Goal: Information Seeking & Learning: Learn about a topic

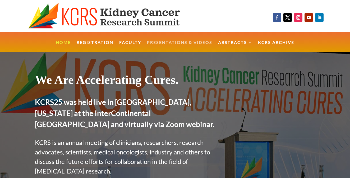
click at [195, 43] on link "Presentations & Videos" at bounding box center [179, 45] width 65 height 11
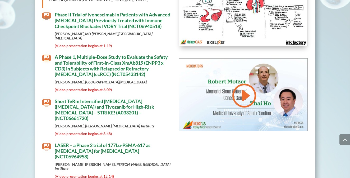
scroll to position [2493, 0]
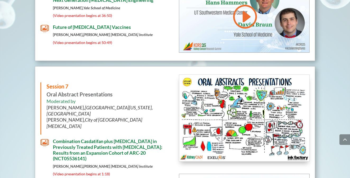
scroll to position [2514, 0]
drag, startPoint x: 77, startPoint y: 113, endPoint x: 52, endPoint y: 95, distance: 31.1
copy span "Pembrolizumab Plus Lenvatinib for Previously Untreated Advanced Non–Clear Cell …"
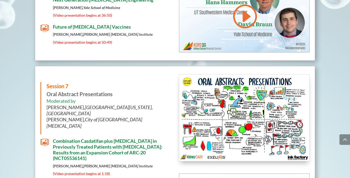
drag, startPoint x: 54, startPoint y: 95, endPoint x: 120, endPoint y: 119, distance: 70.6
copy div "Pembrolizumab Plus Lenvatinib for Previously Untreated Advanced Non–Clear Cell …"
